Goal: Task Accomplishment & Management: Manage account settings

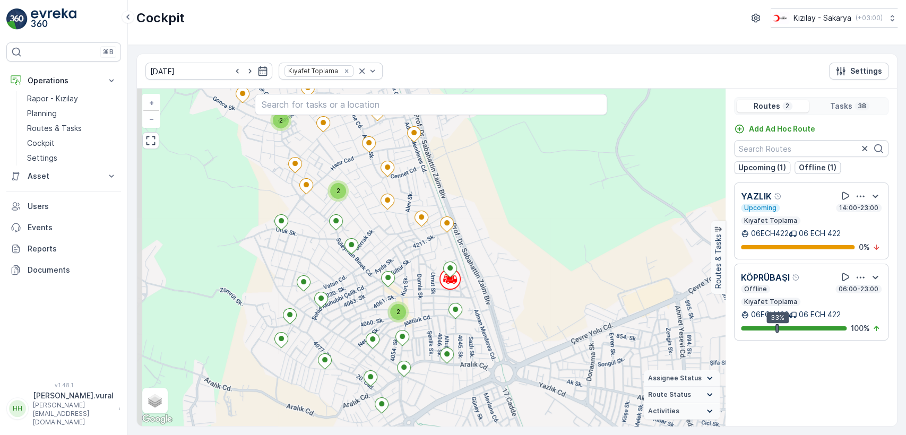
drag, startPoint x: 559, startPoint y: 157, endPoint x: 596, endPoint y: 251, distance: 101.3
click at [596, 251] on div "2 2 2 + − Satellite Roadmap Terrain Hybrid Leaflet Keyboard shortcuts Map Data …" at bounding box center [431, 258] width 588 height 338
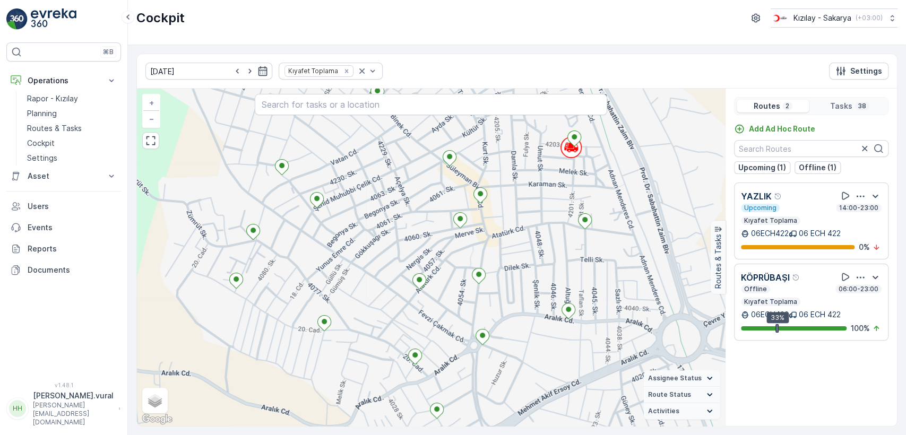
drag, startPoint x: 402, startPoint y: 242, endPoint x: 383, endPoint y: 283, distance: 44.9
click at [387, 279] on div "2 + − Satellite Roadmap Terrain Hybrid Leaflet Keyboard shortcuts Map Data Map …" at bounding box center [431, 258] width 588 height 338
click at [384, 282] on div "2 + − Satellite Roadmap Terrain Hybrid Leaflet Keyboard shortcuts Map Data Map …" at bounding box center [431, 258] width 588 height 338
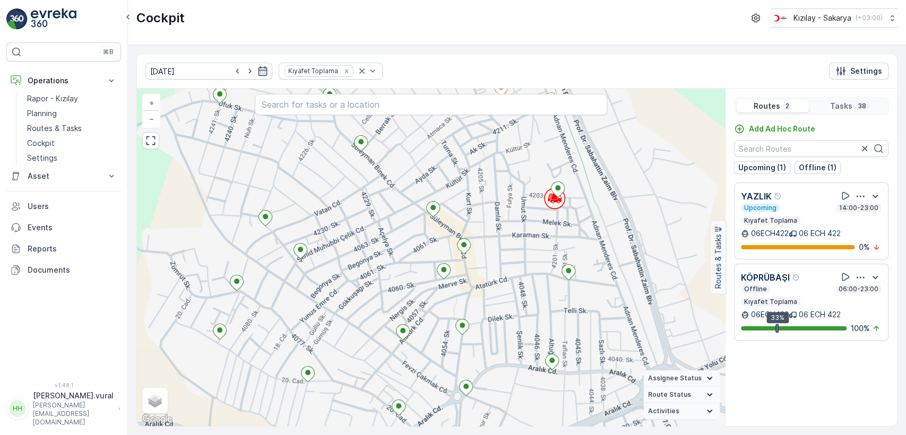
drag, startPoint x: 509, startPoint y: 181, endPoint x: 494, endPoint y: 210, distance: 32.3
click at [495, 209] on div "2 + − Satellite Roadmap Terrain Hybrid Leaflet Keyboard shortcuts Map Data Map …" at bounding box center [431, 258] width 588 height 338
click at [494, 210] on div "2 + − Satellite Roadmap Terrain Hybrid Leaflet Keyboard shortcuts Map Data Map …" at bounding box center [431, 258] width 588 height 338
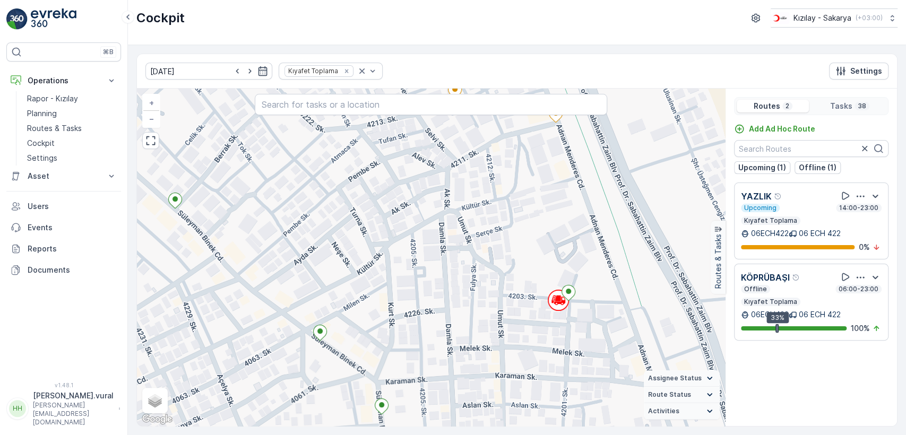
drag, startPoint x: 466, startPoint y: 249, endPoint x: 448, endPoint y: 334, distance: 87.4
click at [450, 341] on div "+ − Satellite Roadmap Terrain Hybrid Leaflet Keyboard shortcuts Map Data Map da…" at bounding box center [431, 258] width 588 height 338
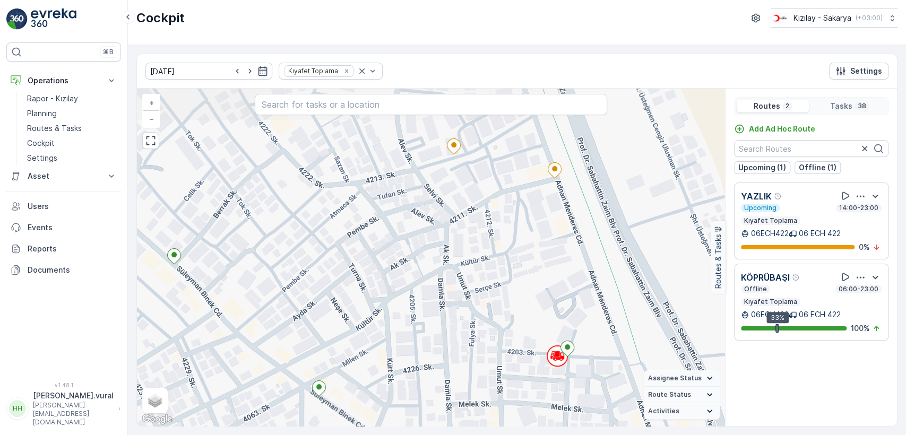
drag, startPoint x: 452, startPoint y: 264, endPoint x: 465, endPoint y: 301, distance: 39.5
click at [468, 302] on div "+ − Satellite Roadmap Terrain Hybrid Leaflet Keyboard shortcuts Map Data Map da…" at bounding box center [431, 258] width 588 height 338
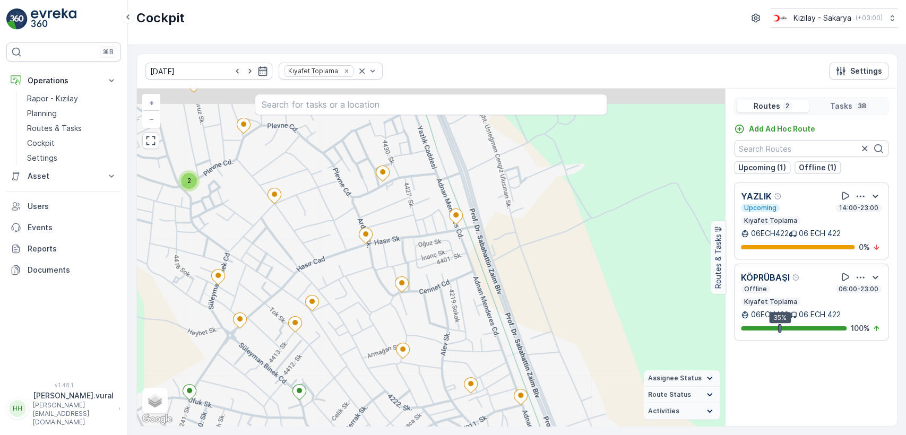
drag, startPoint x: 410, startPoint y: 350, endPoint x: 405, endPoint y: 409, distance: 59.2
click at [408, 409] on div "2 + − Satellite Roadmap Terrain Hybrid Leaflet Keyboard shortcuts Map Data Map …" at bounding box center [431, 258] width 588 height 338
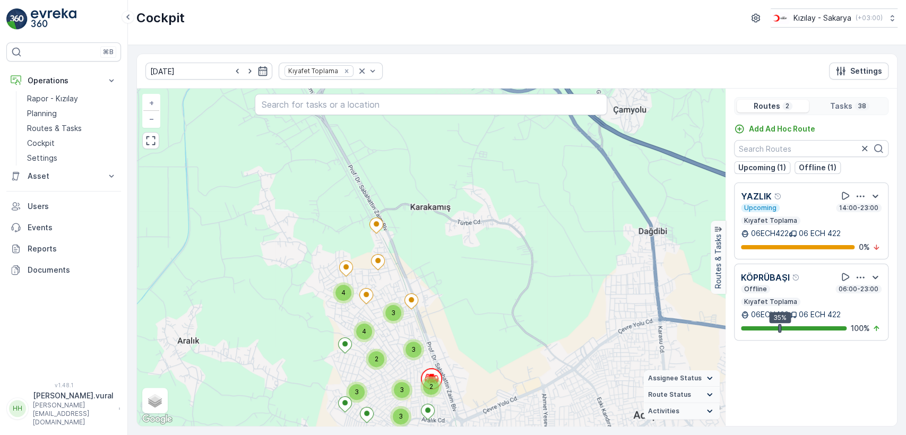
drag, startPoint x: 461, startPoint y: 324, endPoint x: 436, endPoint y: 252, distance: 76.4
click at [438, 257] on div "2 3 4 2 3 3 2 4 3 3 + − Satellite Roadmap Terrain Hybrid Leaflet Keyboard short…" at bounding box center [431, 258] width 588 height 338
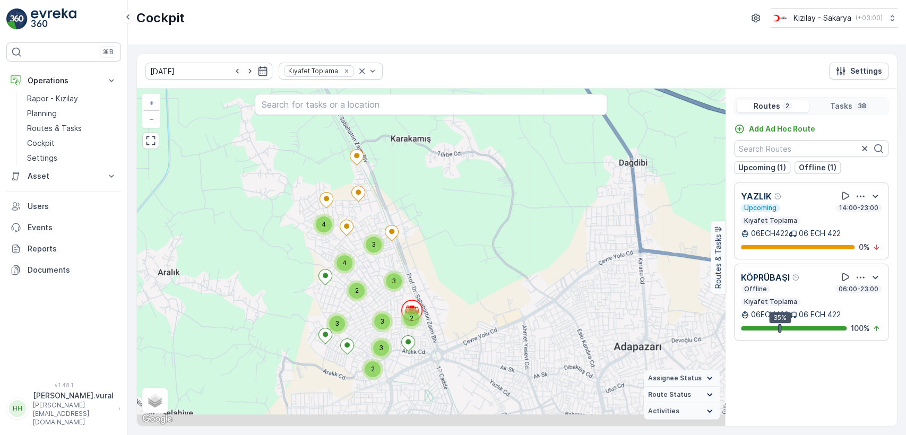
click at [424, 224] on div "2 3 4 2 3 3 2 4 3 3 + − Satellite Roadmap Terrain Hybrid Leaflet Keyboard short…" at bounding box center [431, 258] width 588 height 338
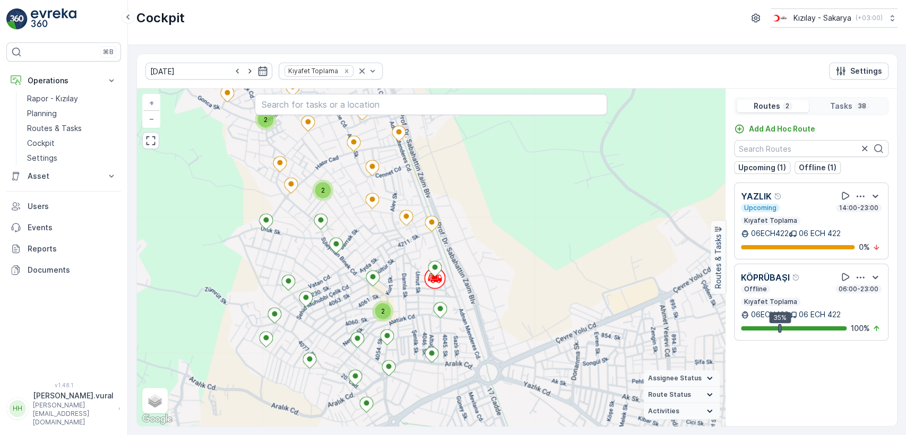
drag, startPoint x: 371, startPoint y: 243, endPoint x: 384, endPoint y: 297, distance: 55.8
click at [384, 296] on div "2 2 2 + − Satellite Roadmap Terrain Hybrid Leaflet Keyboard shortcuts Map Data …" at bounding box center [431, 258] width 588 height 338
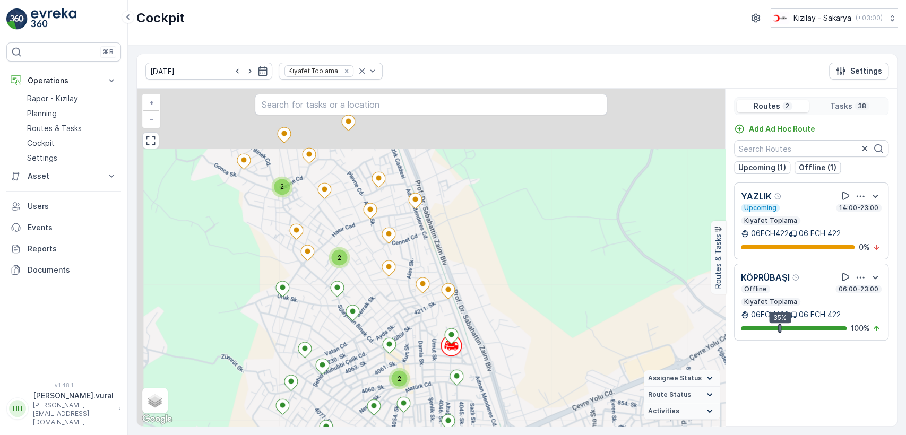
click at [384, 298] on div "2 2 2 + − Satellite Roadmap Terrain Hybrid Leaflet Keyboard shortcuts Map Data …" at bounding box center [431, 258] width 588 height 338
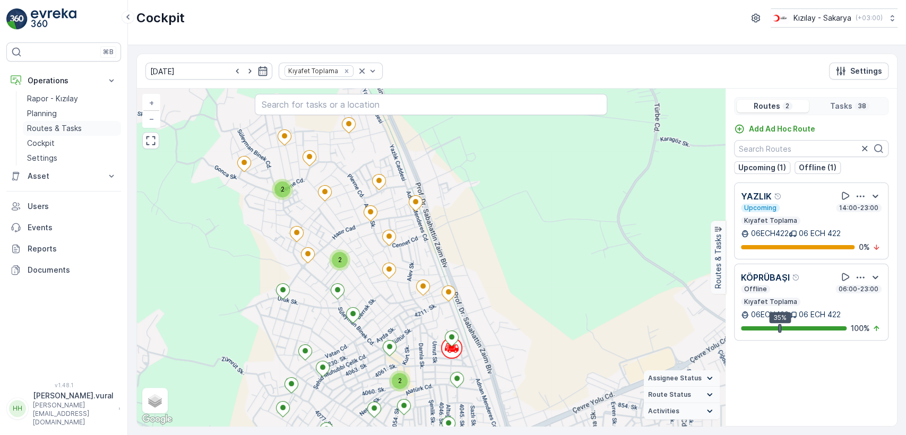
click at [68, 123] on p "Routes & Tasks" at bounding box center [54, 128] width 55 height 11
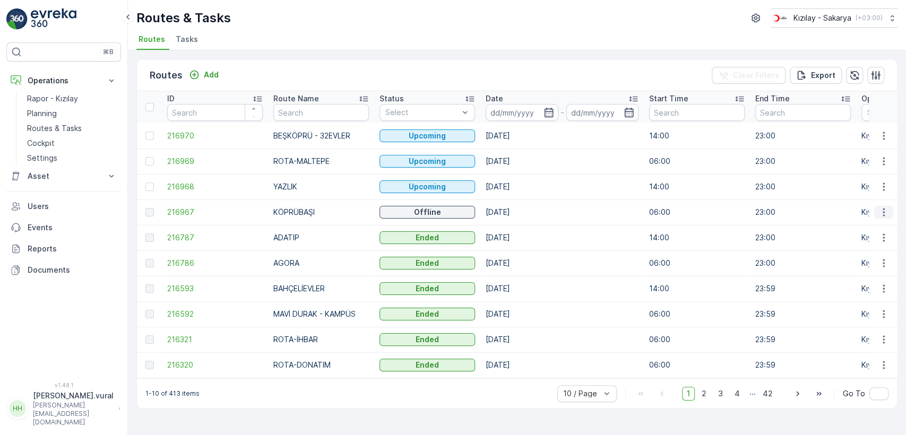
click at [883, 211] on icon "button" at bounding box center [884, 212] width 11 height 11
click at [880, 221] on div "See More Details" at bounding box center [865, 228] width 82 height 15
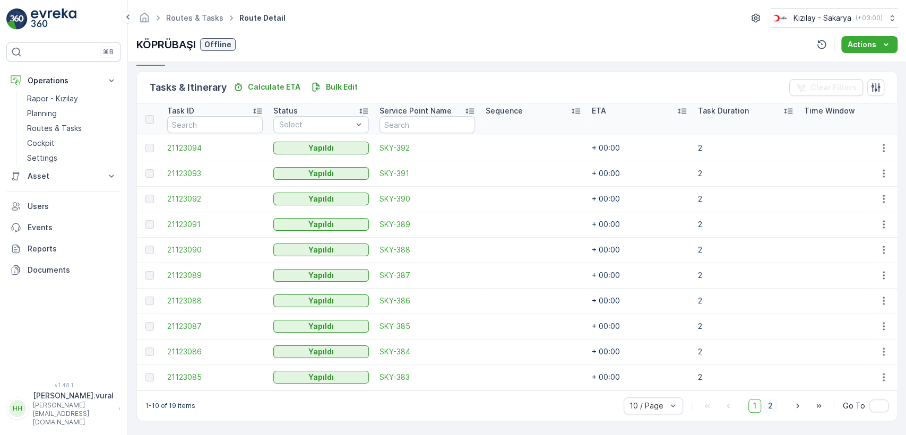
click at [769, 407] on span "2" at bounding box center [770, 406] width 14 height 14
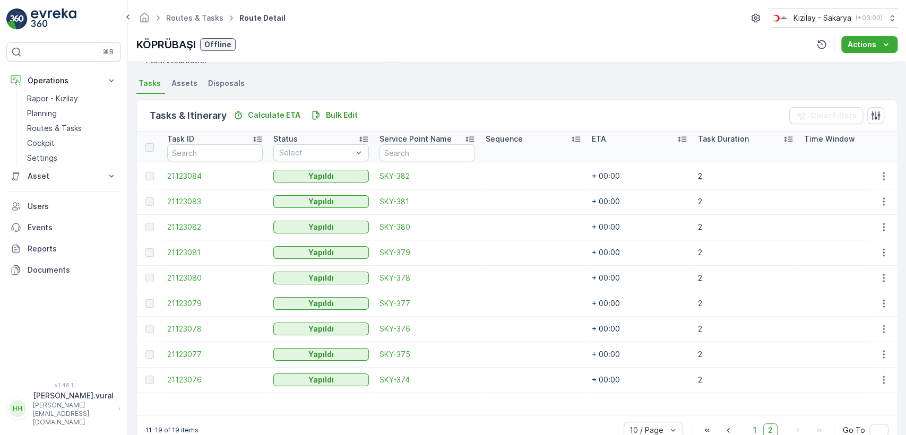
scroll to position [249, 0]
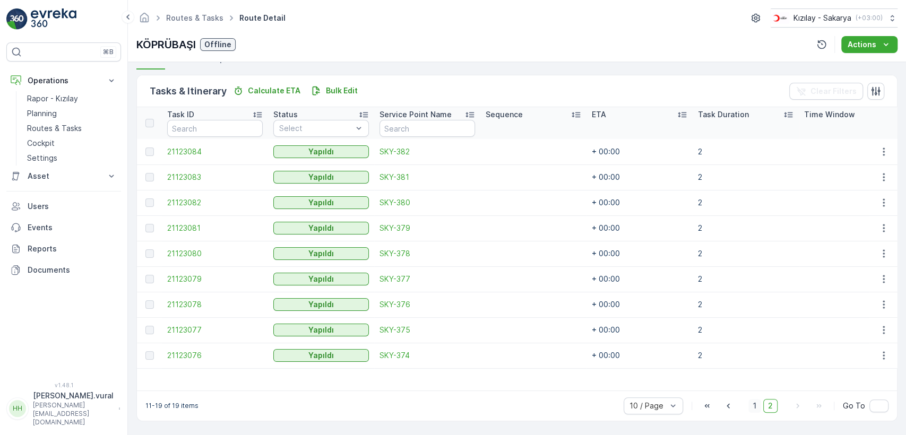
click at [752, 400] on span "1" at bounding box center [755, 406] width 13 height 14
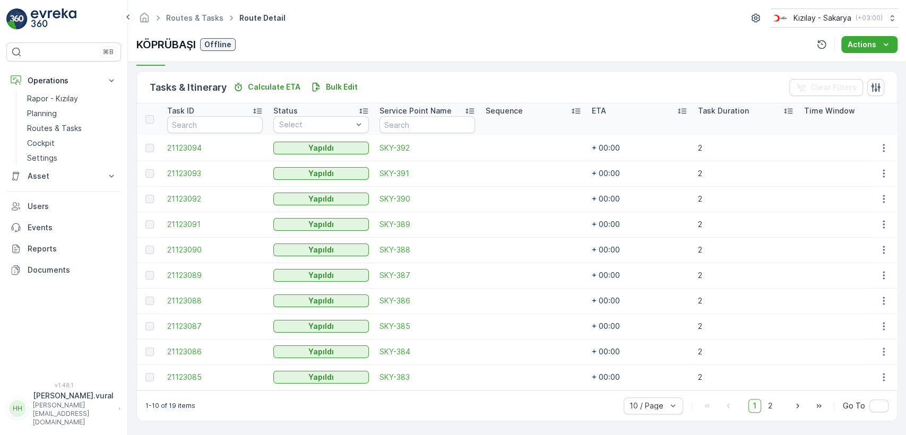
scroll to position [252, 0]
click at [769, 401] on span "2" at bounding box center [770, 406] width 14 height 14
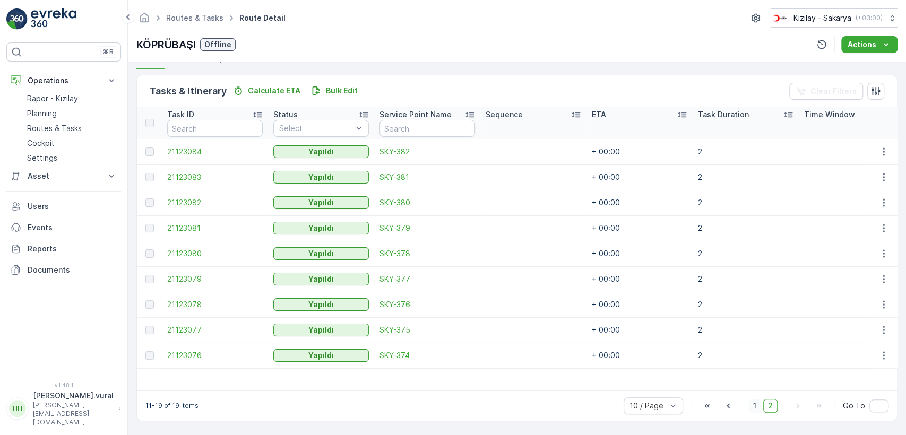
scroll to position [249, 0]
click at [885, 349] on button "button" at bounding box center [883, 355] width 19 height 13
click at [882, 350] on icon "button" at bounding box center [884, 355] width 11 height 11
click at [882, 330] on icon "button" at bounding box center [884, 330] width 11 height 11
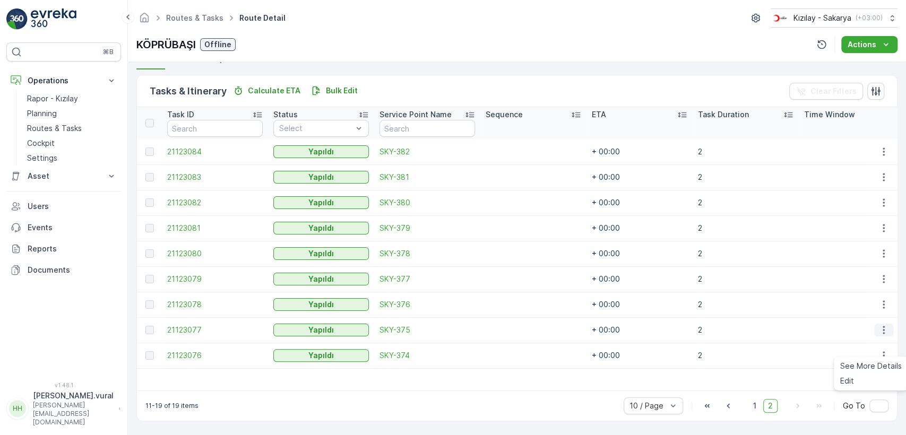
click at [882, 329] on icon "button" at bounding box center [884, 330] width 11 height 11
click at [880, 325] on icon "button" at bounding box center [884, 330] width 11 height 11
drag, startPoint x: 878, startPoint y: 335, endPoint x: 821, endPoint y: 202, distance: 144.4
click at [823, 197] on td at bounding box center [852, 202] width 106 height 25
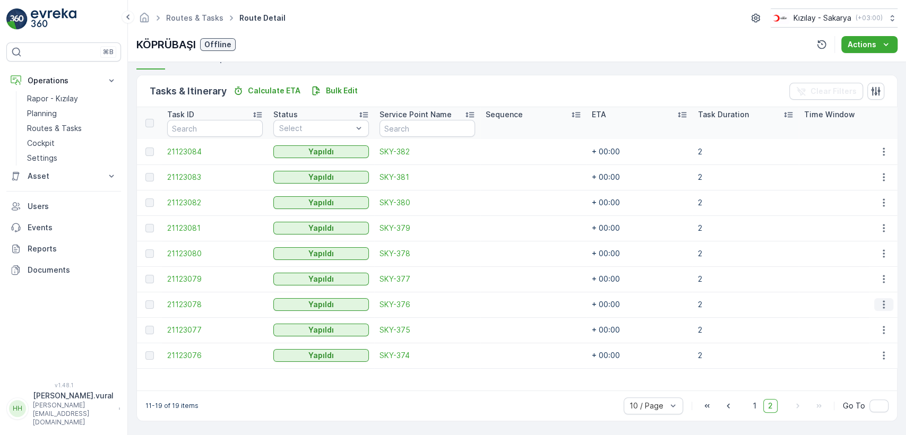
click at [880, 299] on icon "button" at bounding box center [884, 304] width 11 height 11
click at [879, 274] on icon "button" at bounding box center [884, 279] width 11 height 11
click at [798, 152] on td "2" at bounding box center [746, 151] width 106 height 25
click at [876, 247] on button "button" at bounding box center [883, 253] width 19 height 13
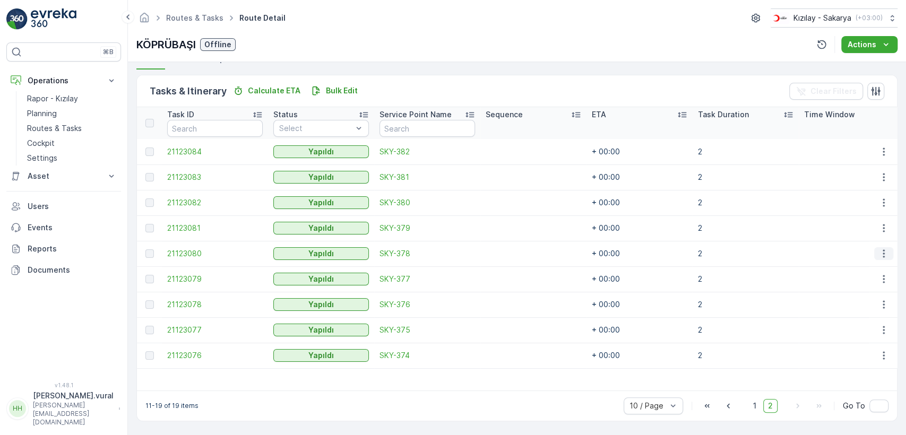
click at [879, 248] on icon "button" at bounding box center [884, 253] width 11 height 11
click at [883, 223] on icon "button" at bounding box center [884, 228] width 11 height 11
click at [827, 253] on td at bounding box center [852, 253] width 106 height 25
click at [879, 201] on icon "button" at bounding box center [884, 203] width 11 height 11
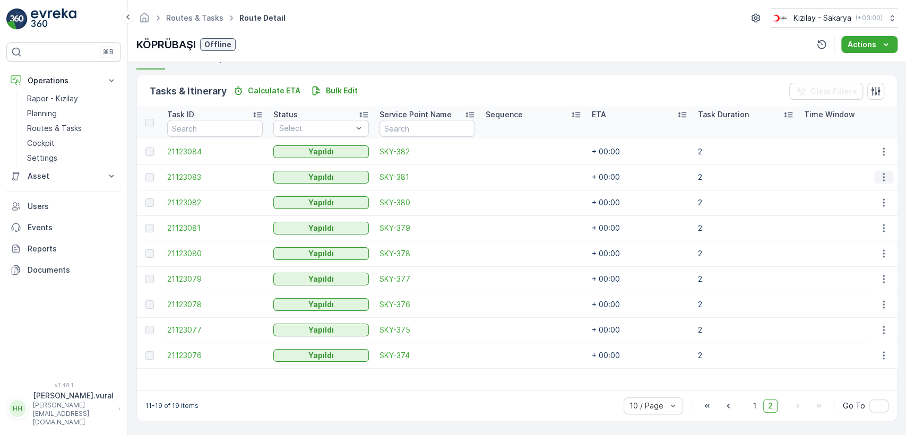
click at [879, 176] on icon "button" at bounding box center [884, 177] width 11 height 11
click at [820, 209] on td at bounding box center [852, 202] width 106 height 25
click at [879, 149] on icon "button" at bounding box center [884, 152] width 11 height 11
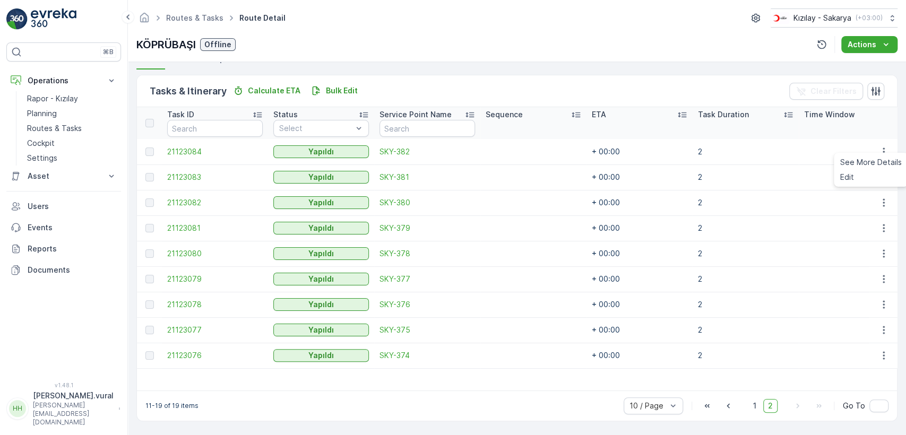
drag, startPoint x: 873, startPoint y: 164, endPoint x: 788, endPoint y: 175, distance: 85.6
click at [815, 179] on td at bounding box center [852, 177] width 106 height 25
click at [751, 407] on span "1" at bounding box center [755, 406] width 13 height 14
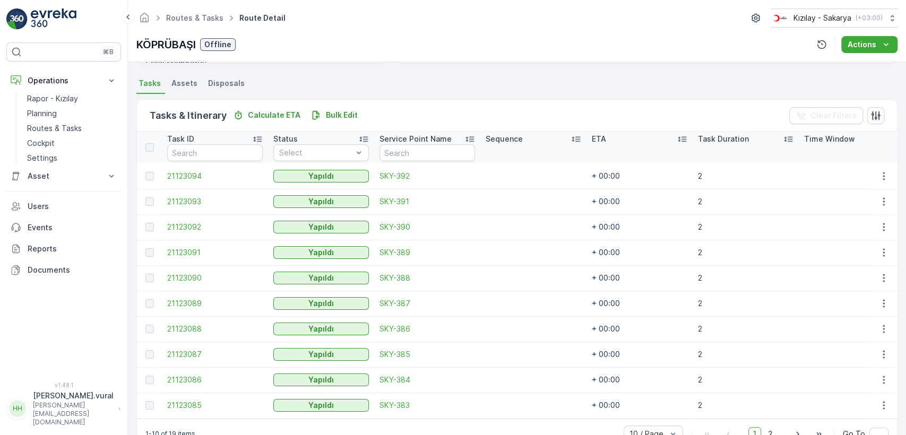
scroll to position [249, 0]
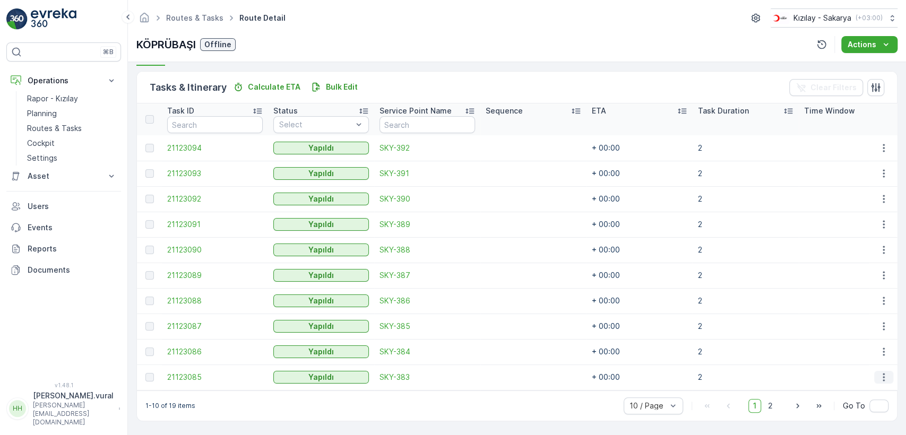
click at [883, 374] on icon "button" at bounding box center [884, 377] width 11 height 11
click at [884, 354] on icon "button" at bounding box center [884, 352] width 11 height 11
click at [886, 325] on icon "button" at bounding box center [884, 326] width 11 height 11
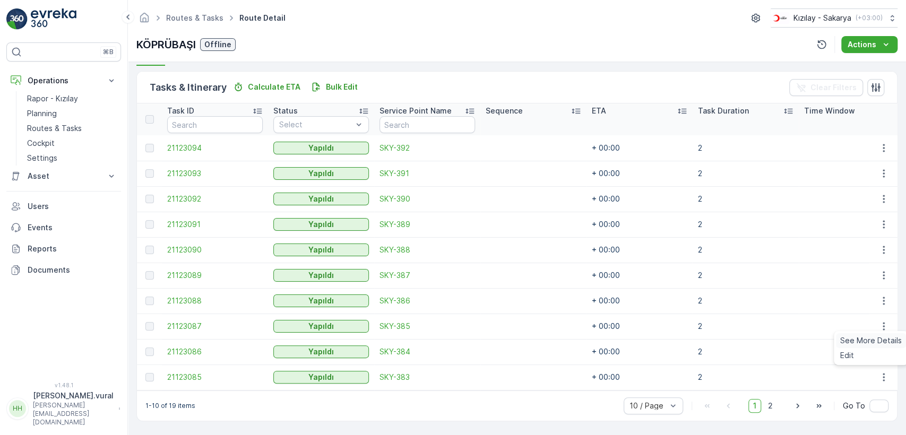
drag, startPoint x: 862, startPoint y: 342, endPoint x: 870, endPoint y: 337, distance: 9.1
click at [875, 290] on td at bounding box center [883, 300] width 29 height 25
click at [879, 296] on icon "button" at bounding box center [884, 301] width 11 height 11
drag, startPoint x: 878, startPoint y: 307, endPoint x: 873, endPoint y: 313, distance: 7.5
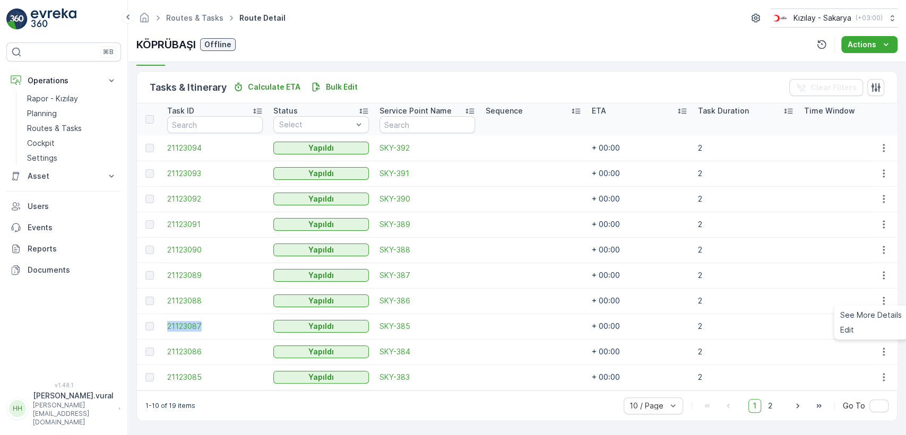
click at [802, 183] on td at bounding box center [852, 173] width 106 height 25
click at [883, 277] on icon "button" at bounding box center [884, 275] width 11 height 11
click at [888, 248] on button "button" at bounding box center [883, 250] width 19 height 13
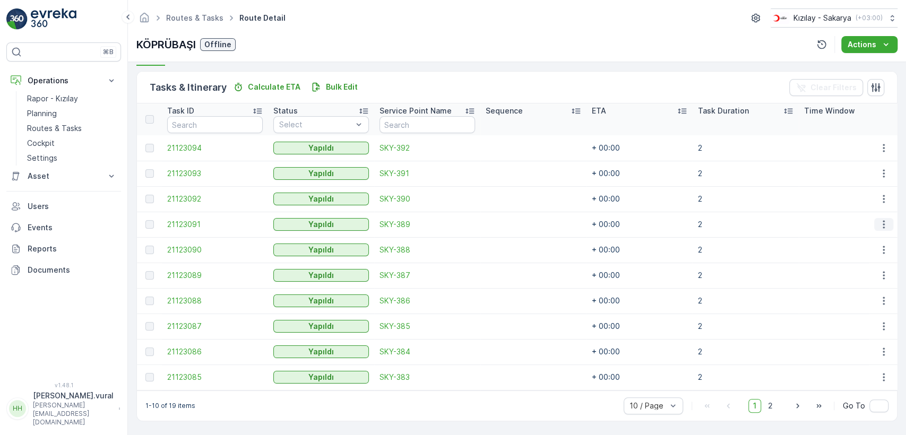
click at [874, 221] on button "button" at bounding box center [883, 224] width 19 height 13
click at [879, 196] on icon "button" at bounding box center [884, 199] width 11 height 11
drag, startPoint x: 876, startPoint y: 196, endPoint x: 873, endPoint y: 205, distance: 8.9
click at [879, 196] on icon "button" at bounding box center [884, 199] width 11 height 11
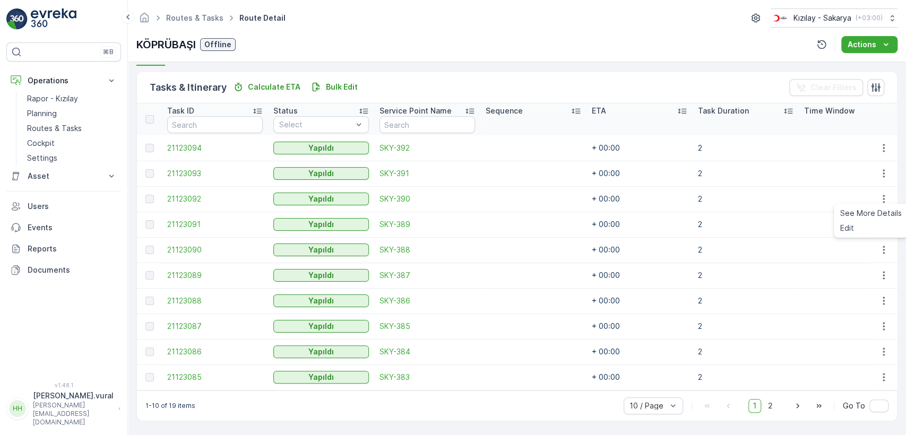
drag, startPoint x: 865, startPoint y: 214, endPoint x: 799, endPoint y: 230, distance: 68.4
click at [799, 230] on td at bounding box center [852, 224] width 106 height 25
click at [883, 167] on button "button" at bounding box center [883, 173] width 19 height 13
drag, startPoint x: 870, startPoint y: 188, endPoint x: 879, endPoint y: 173, distance: 17.1
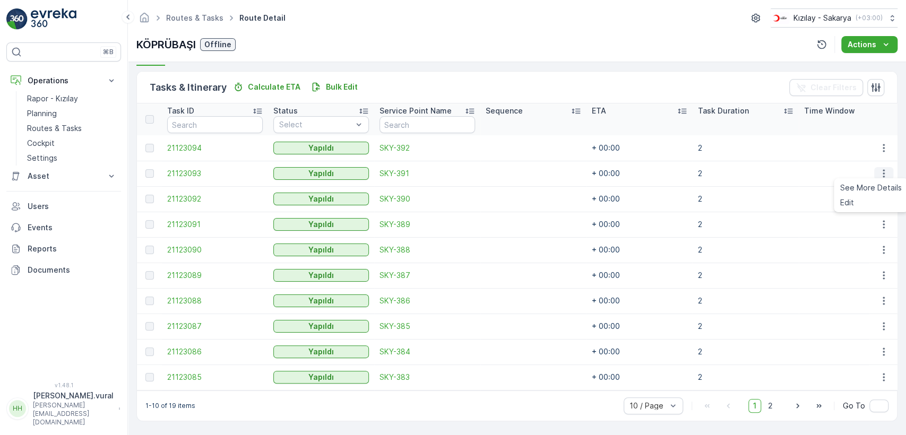
click at [822, 207] on td at bounding box center [852, 198] width 106 height 25
click at [879, 150] on icon "button" at bounding box center [884, 148] width 11 height 11
drag, startPoint x: 875, startPoint y: 162, endPoint x: 843, endPoint y: 173, distance: 33.6
click at [843, 173] on span "Edit" at bounding box center [847, 177] width 14 height 11
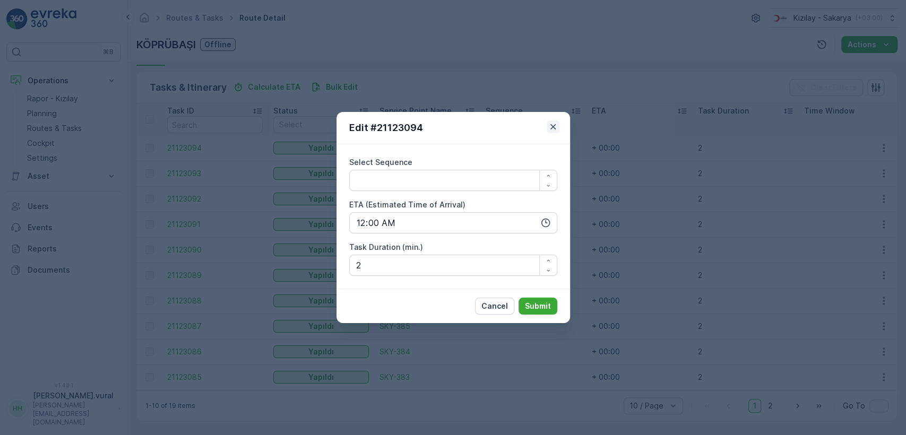
click at [553, 127] on icon "button" at bounding box center [552, 126] width 5 height 5
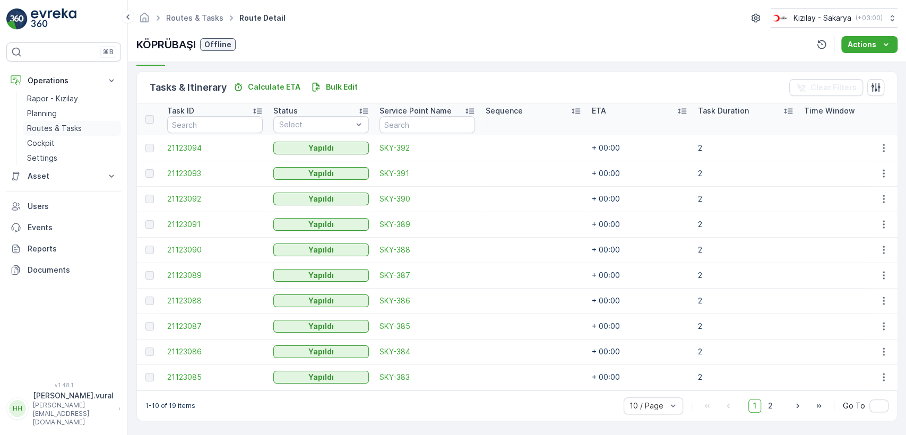
click at [62, 128] on p "Routes & Tasks" at bounding box center [54, 128] width 55 height 11
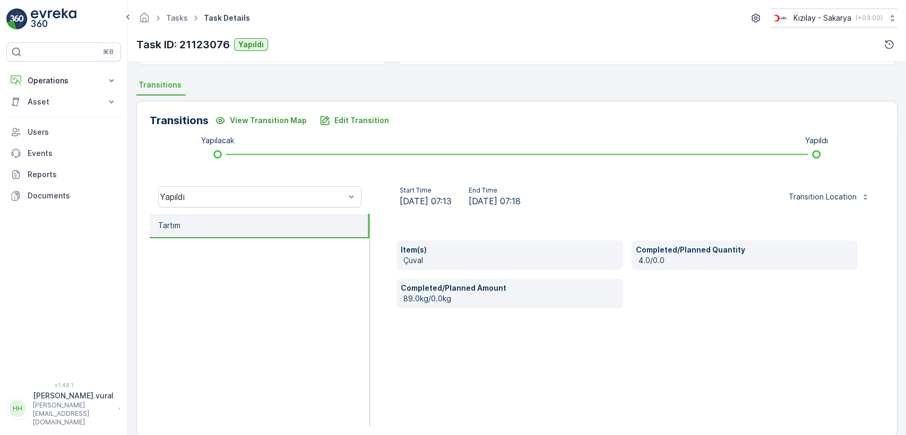
scroll to position [234, 0]
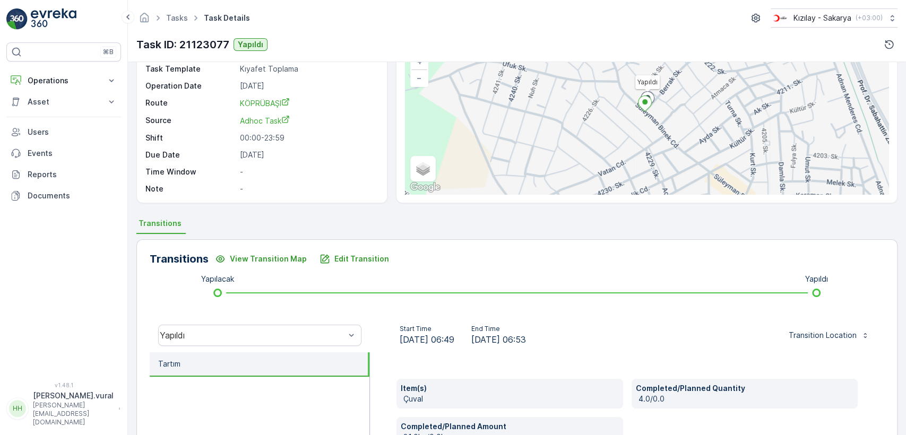
scroll to position [177, 0]
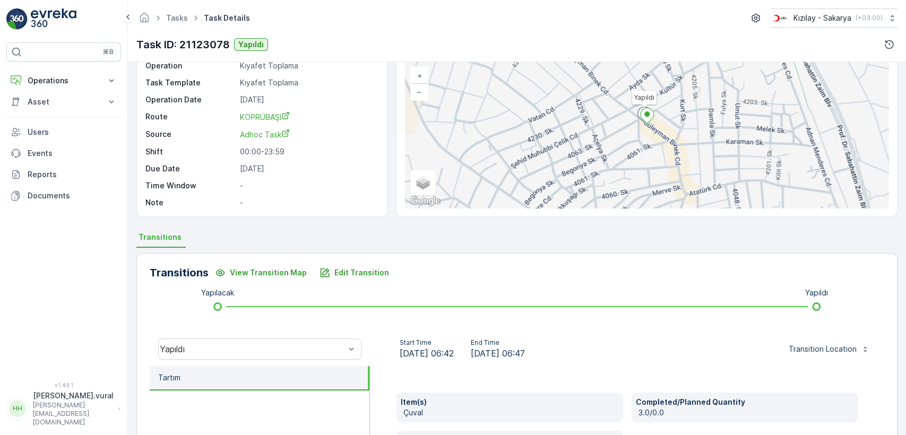
scroll to position [177, 0]
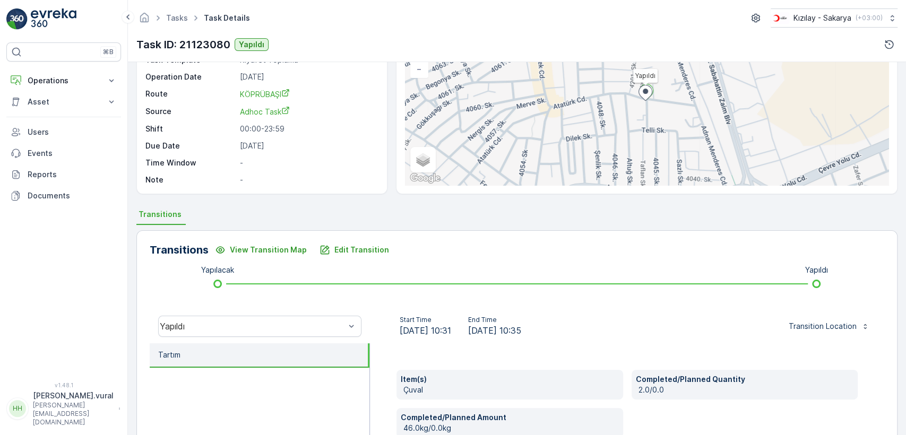
scroll to position [234, 0]
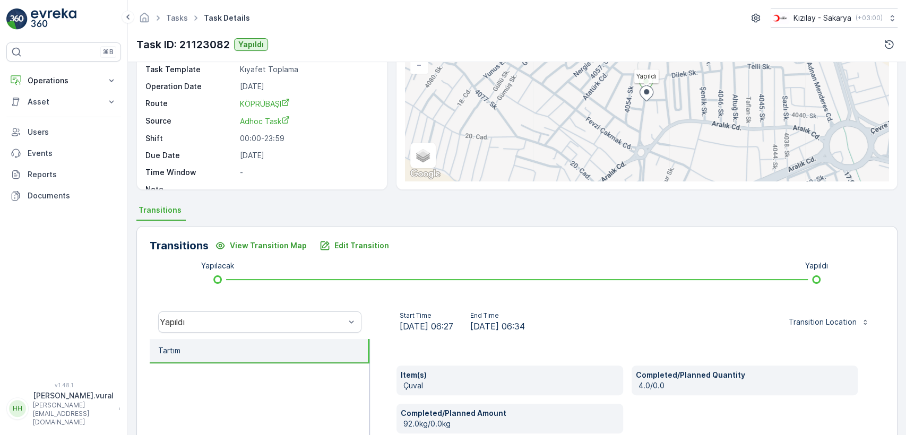
scroll to position [177, 0]
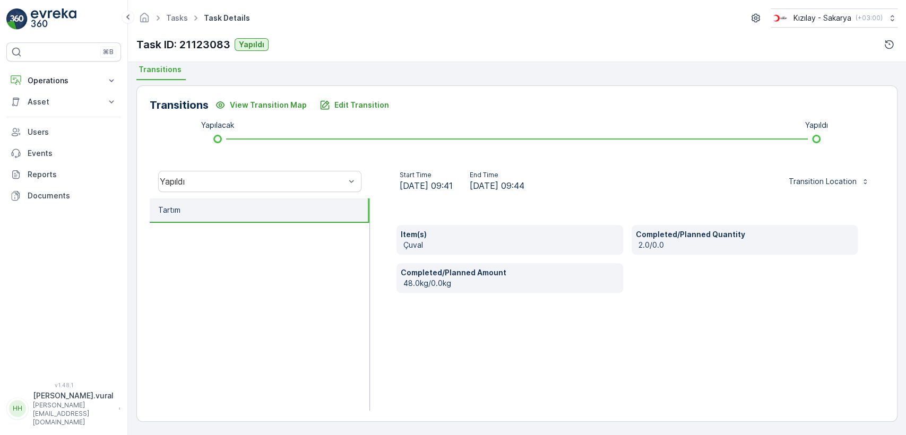
scroll to position [234, 0]
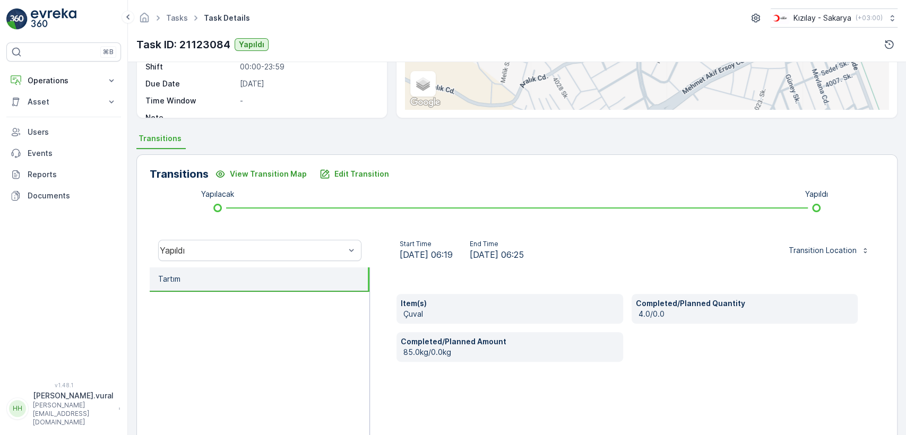
scroll to position [234, 0]
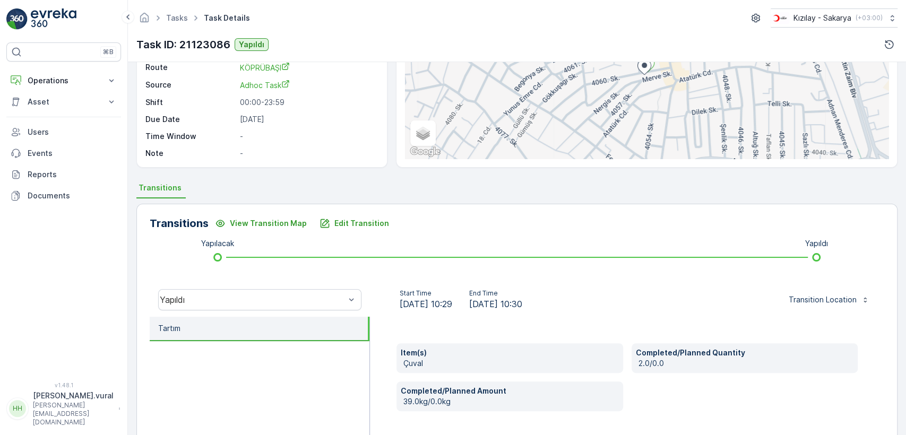
scroll to position [118, 0]
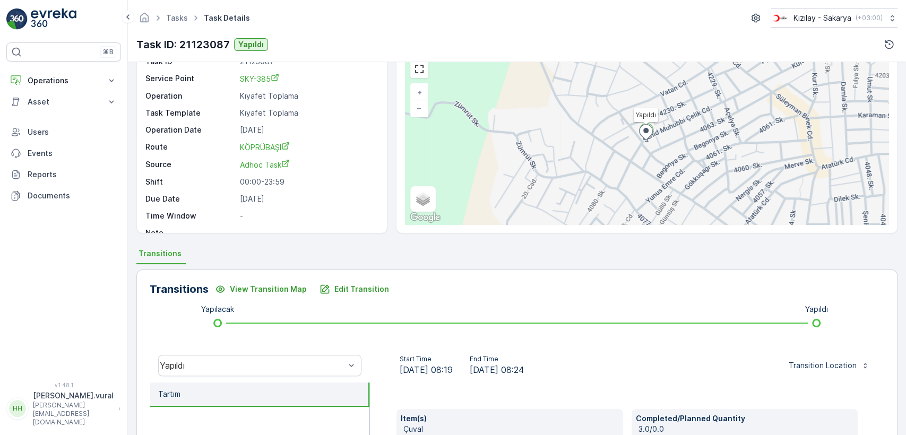
scroll to position [234, 0]
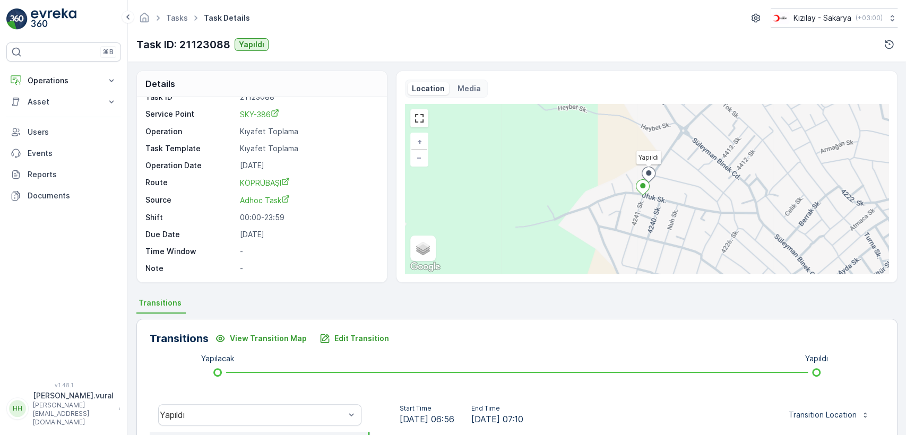
scroll to position [177, 0]
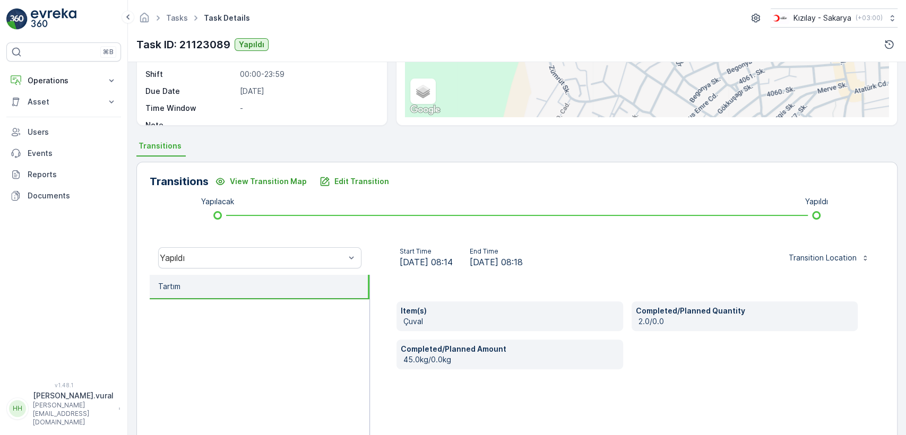
scroll to position [177, 0]
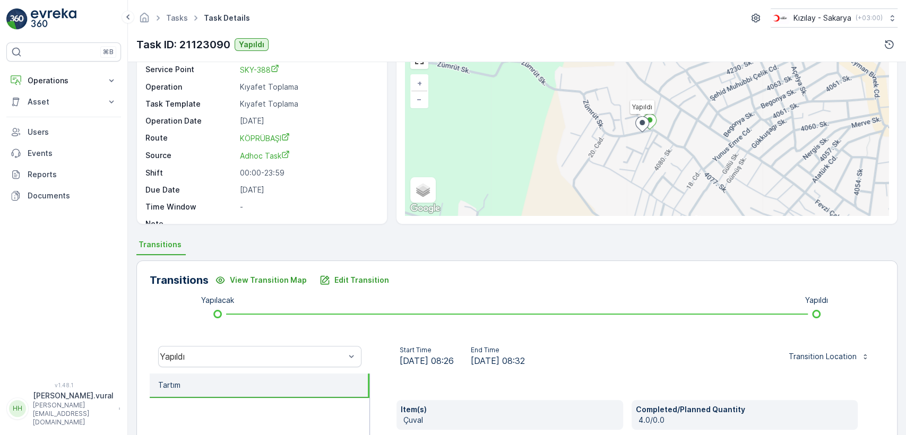
scroll to position [177, 0]
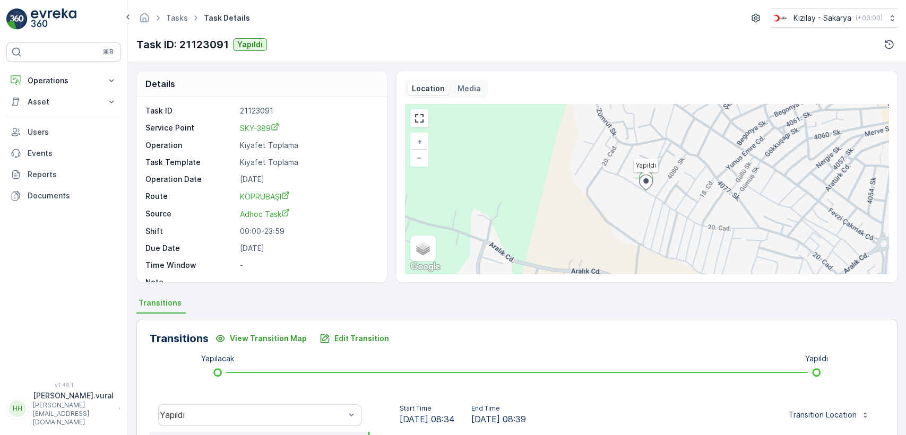
scroll to position [234, 0]
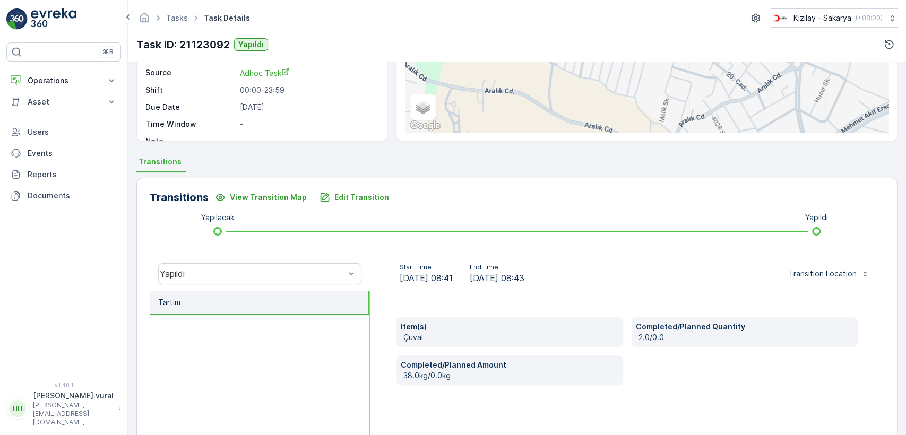
scroll to position [234, 0]
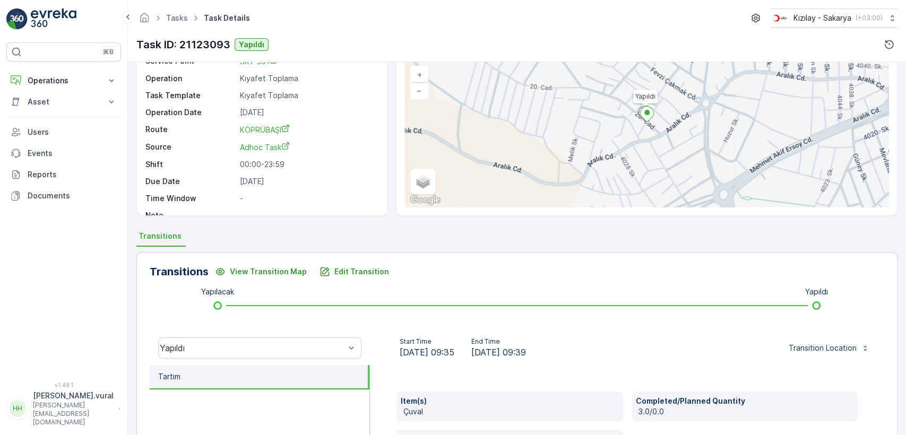
scroll to position [118, 0]
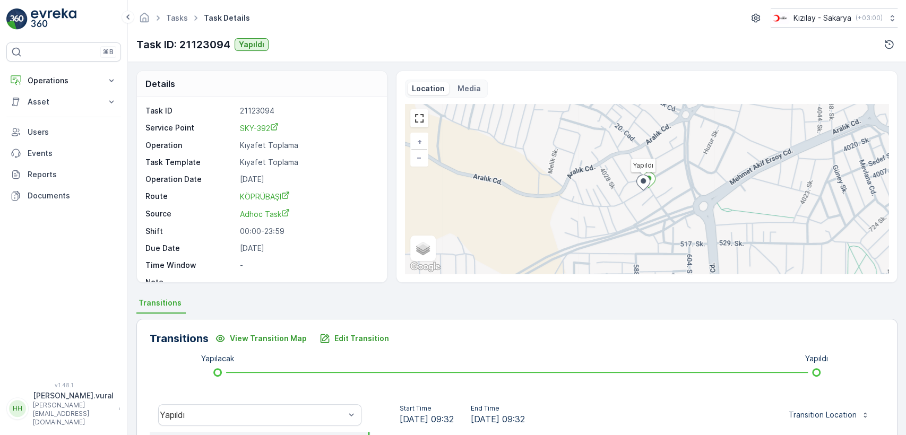
scroll to position [177, 0]
